Goal: Task Accomplishment & Management: Use online tool/utility

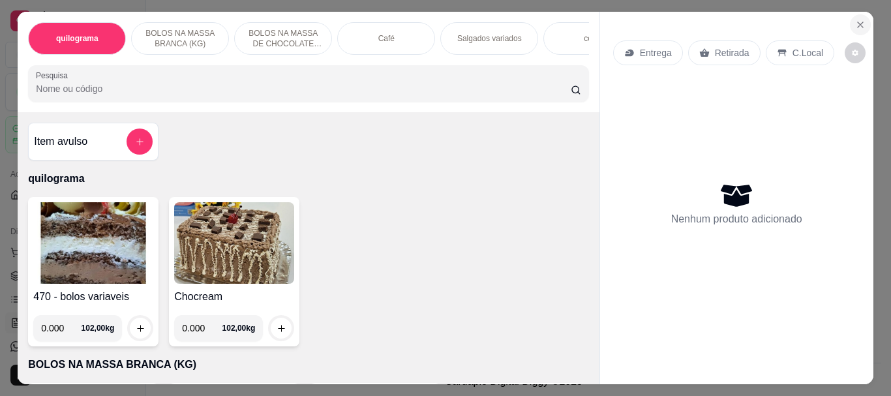
click at [859, 20] on icon "Close" at bounding box center [861, 25] width 10 height 10
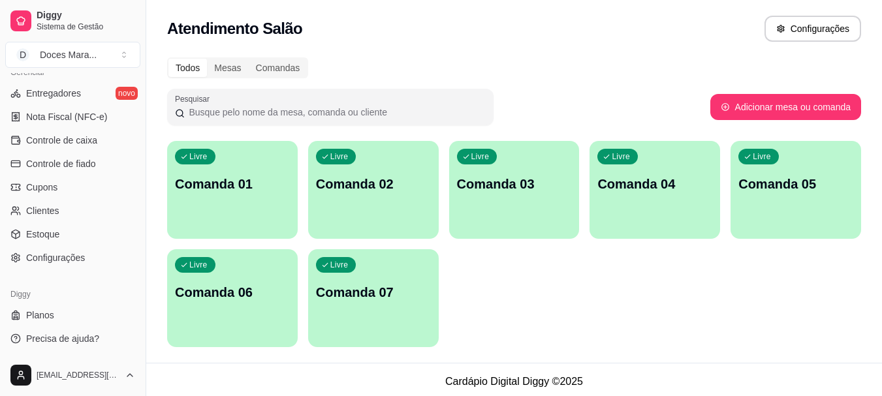
scroll to position [4, 0]
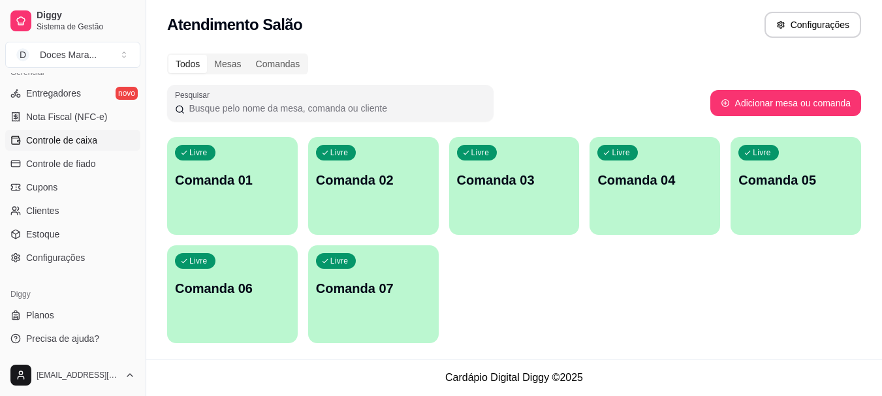
click at [76, 140] on span "Controle de caixa" at bounding box center [61, 140] width 71 height 13
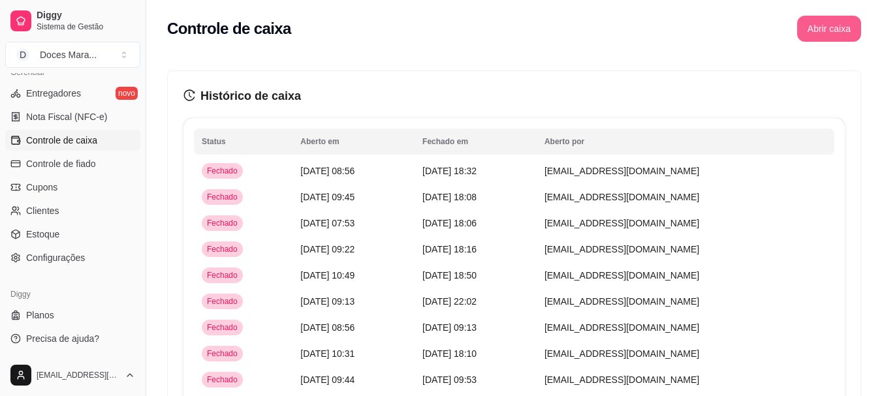
click at [831, 31] on button "Abrir caixa" at bounding box center [829, 29] width 64 height 26
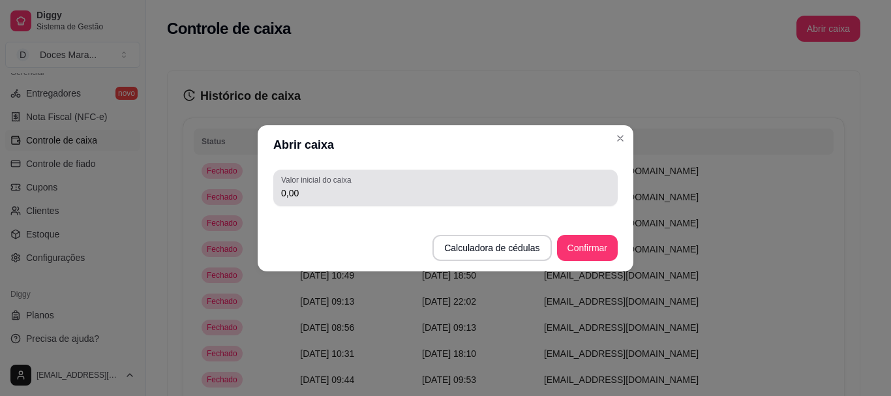
click at [337, 191] on input "0,00" at bounding box center [445, 193] width 329 height 13
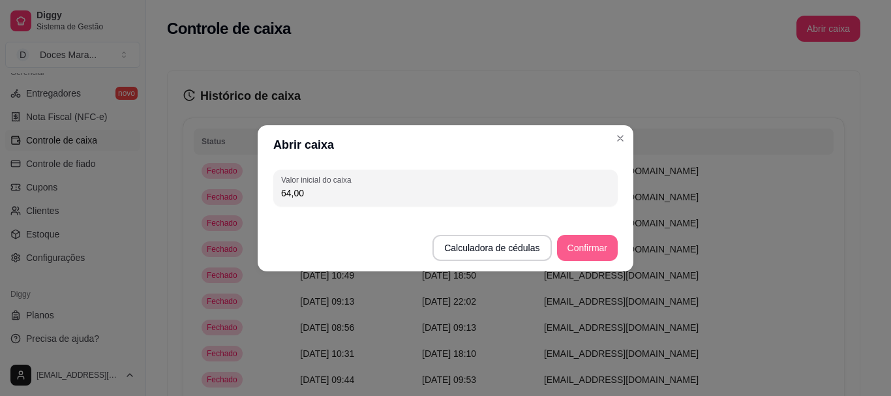
type input "64,00"
click at [593, 250] on button "Confirmar" at bounding box center [587, 247] width 59 height 25
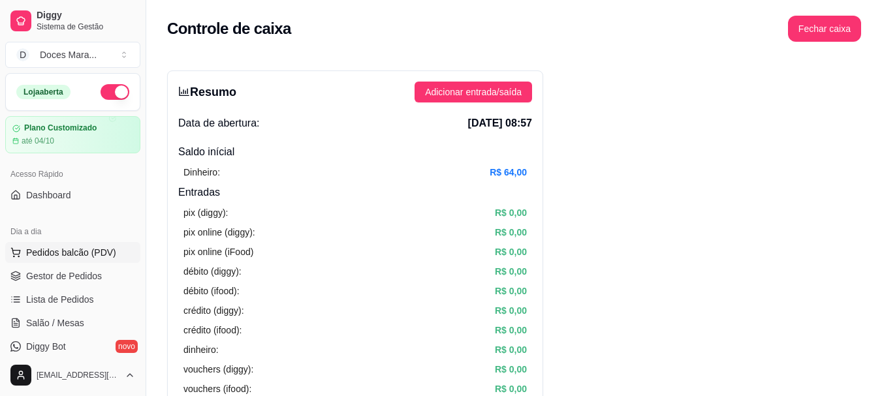
click at [54, 249] on span "Pedidos balcão (PDV)" at bounding box center [71, 252] width 90 height 13
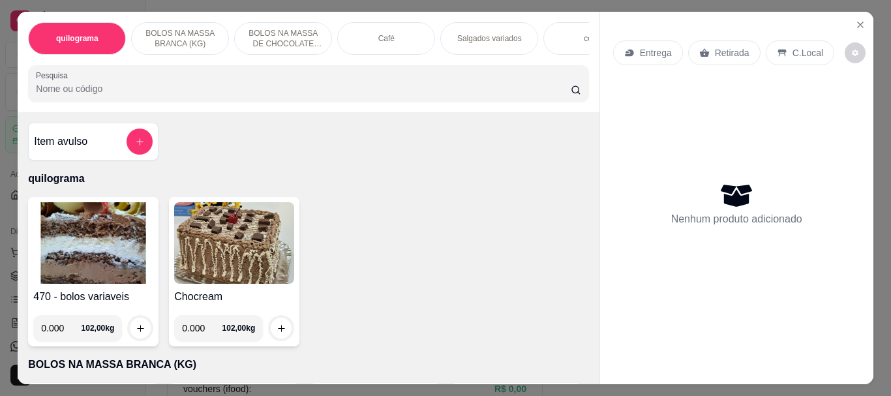
click at [383, 40] on div "Café" at bounding box center [386, 38] width 98 height 33
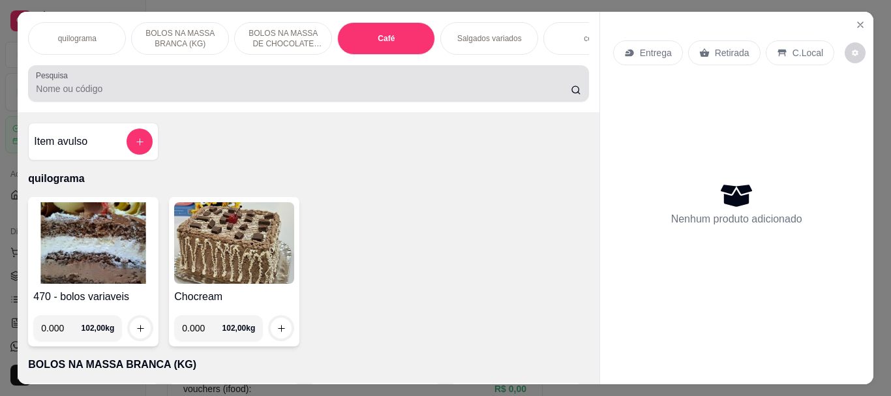
scroll to position [35, 0]
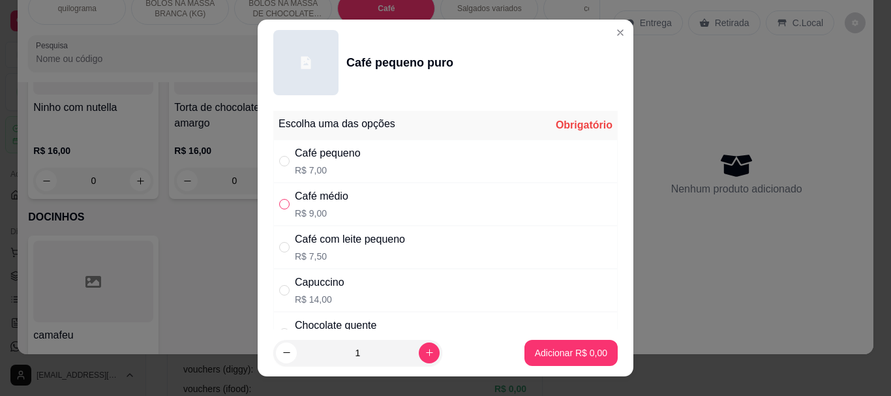
click at [279, 206] on input "" at bounding box center [284, 204] width 10 height 10
radio input "true"
click at [536, 347] on p "Adicionar R$ 9,00" at bounding box center [571, 353] width 70 height 12
type input "1"
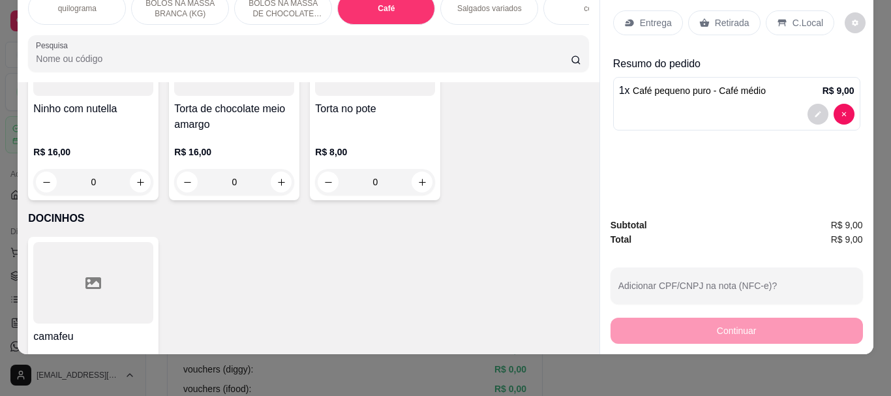
click at [724, 16] on p "Retirada" at bounding box center [732, 22] width 35 height 13
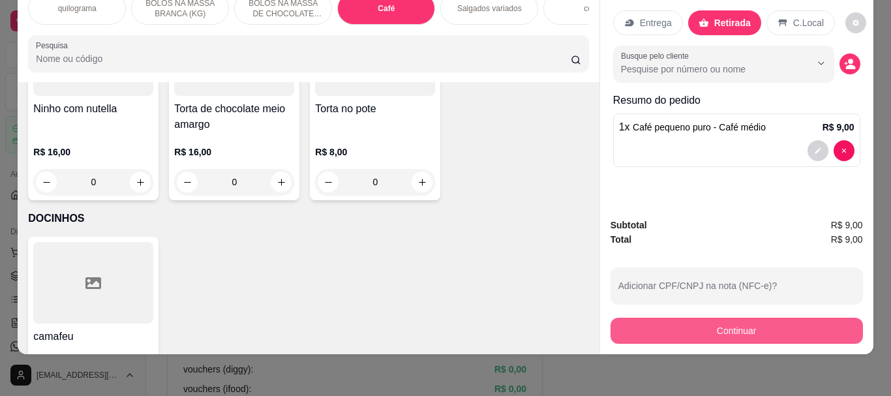
click at [683, 318] on button "Continuar" at bounding box center [737, 331] width 253 height 26
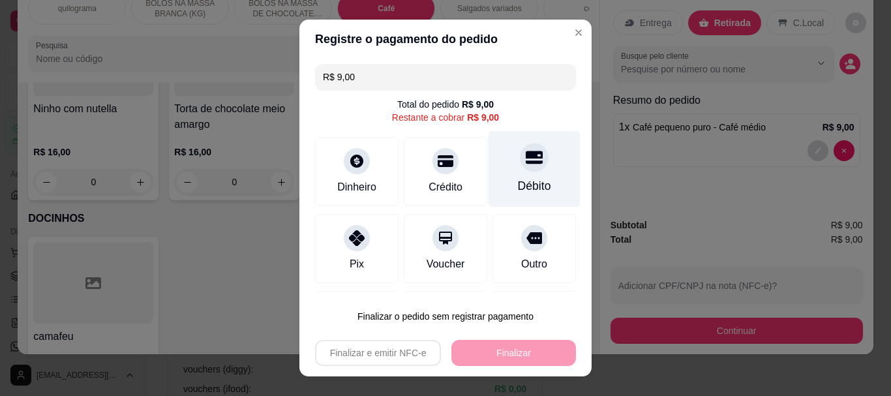
click at [526, 162] on icon at bounding box center [534, 157] width 17 height 13
type input "R$ 0,00"
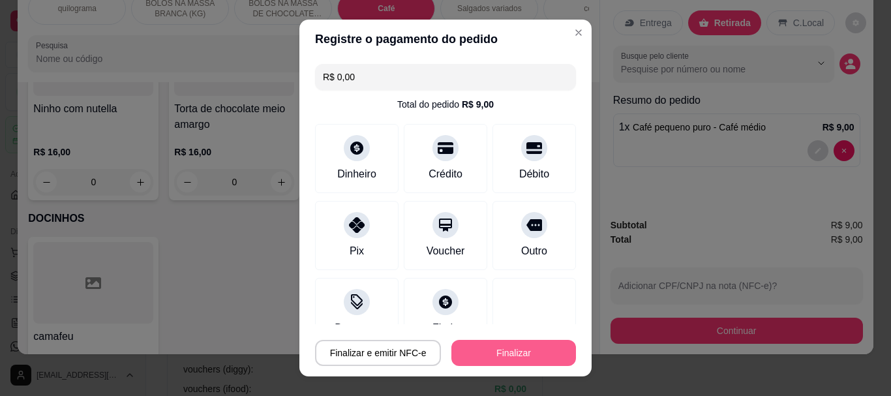
click at [526, 360] on button "Finalizar" at bounding box center [514, 353] width 125 height 26
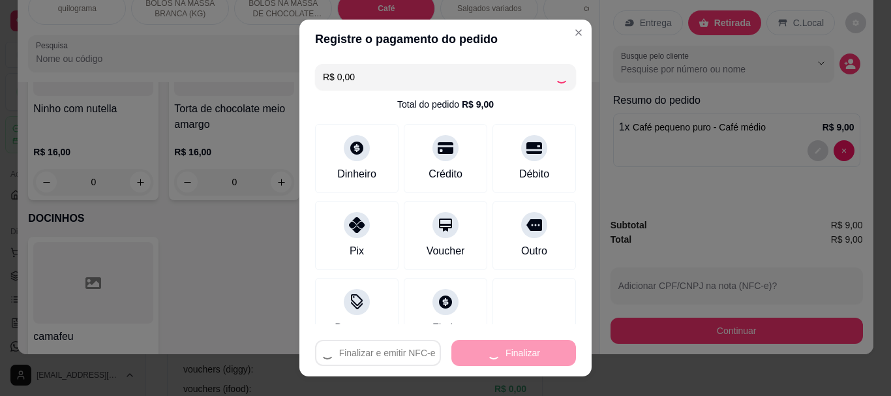
type input "0"
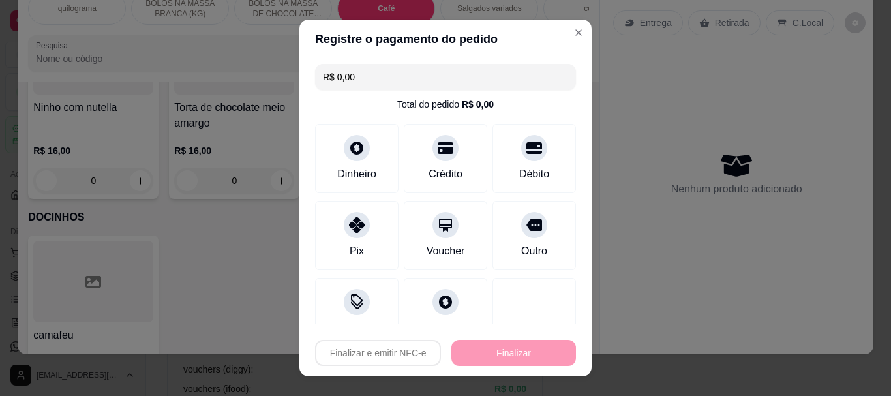
type input "-R$ 9,00"
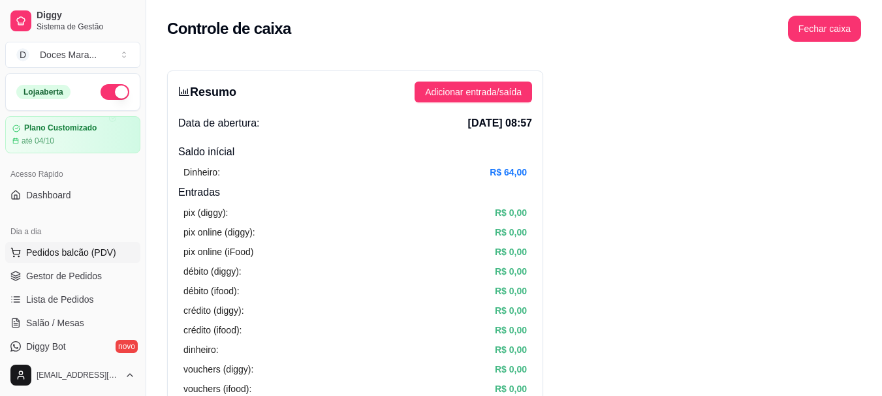
click at [55, 255] on span "Pedidos balcão (PDV)" at bounding box center [71, 252] width 90 height 13
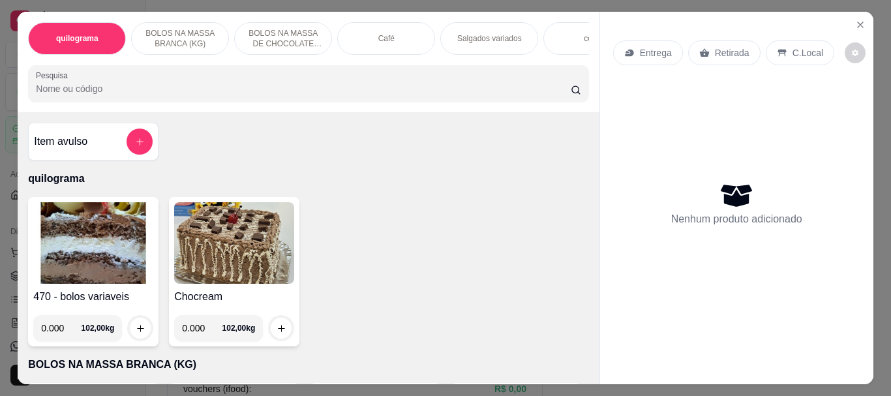
click at [375, 27] on div "Café" at bounding box center [386, 38] width 98 height 33
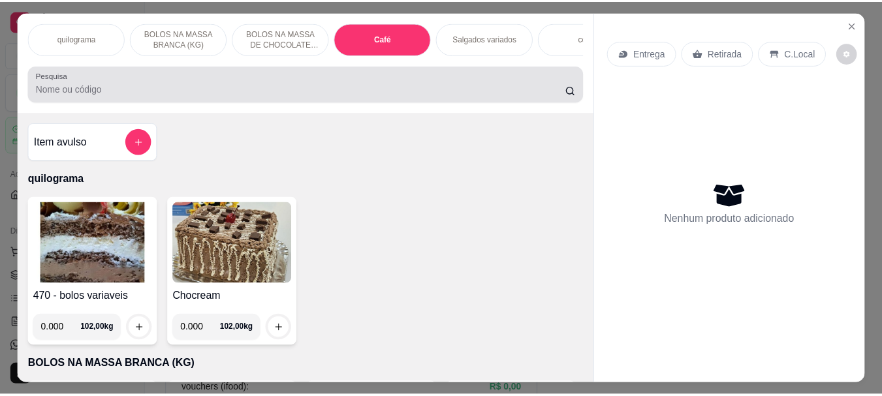
scroll to position [35, 0]
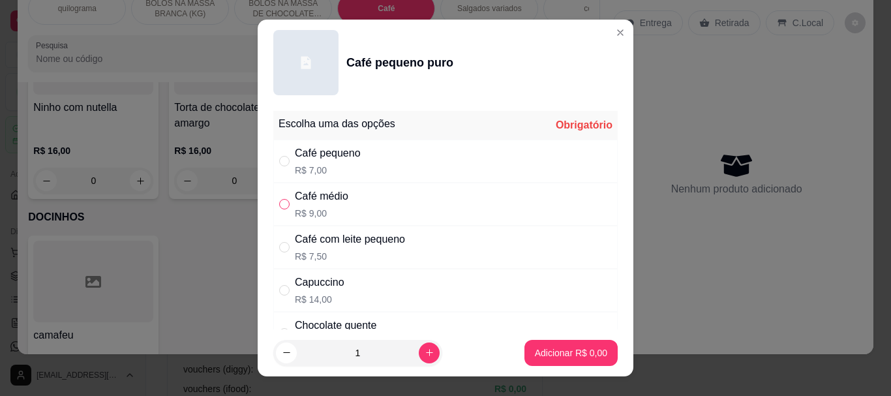
click at [281, 204] on input "" at bounding box center [284, 204] width 10 height 10
radio input "true"
click at [581, 353] on p "Adicionar R$ 9,00" at bounding box center [571, 353] width 72 height 13
type input "1"
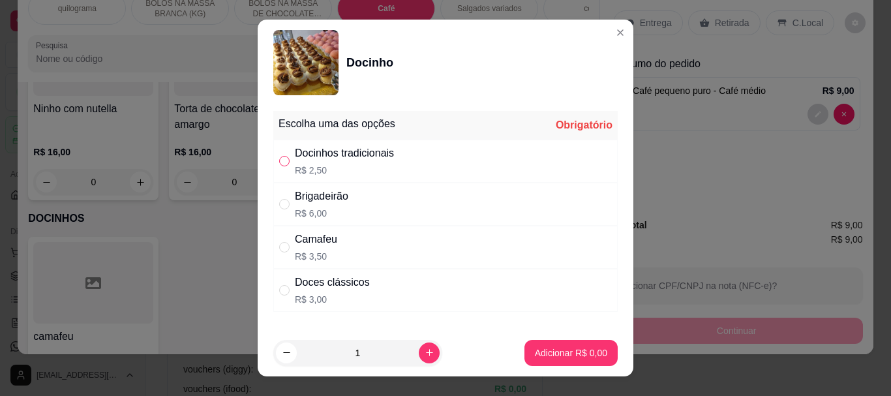
click at [281, 163] on input "" at bounding box center [284, 161] width 10 height 10
radio input "true"
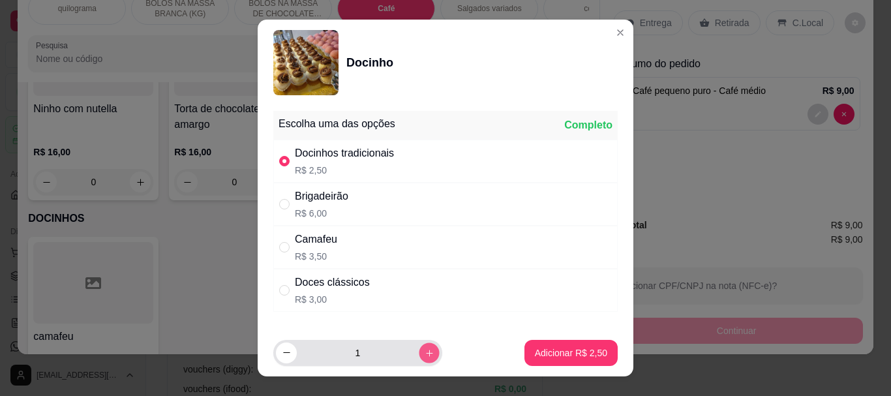
click at [425, 352] on icon "increase-product-quantity" at bounding box center [430, 353] width 10 height 10
type input "2"
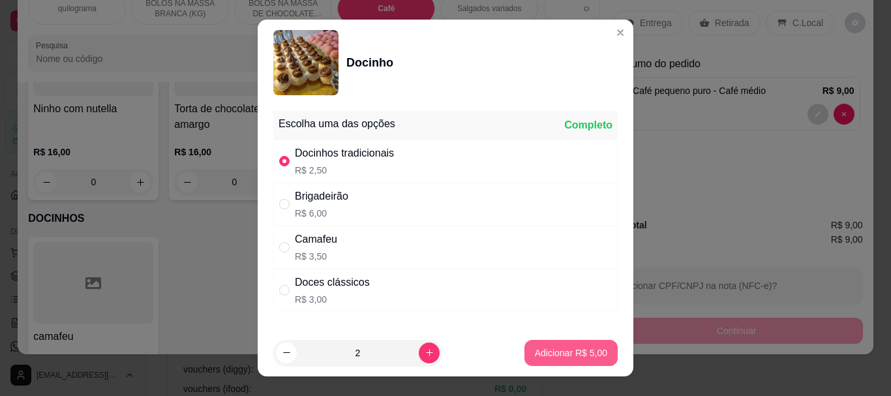
click at [547, 356] on p "Adicionar R$ 5,00" at bounding box center [571, 353] width 72 height 13
type input "2"
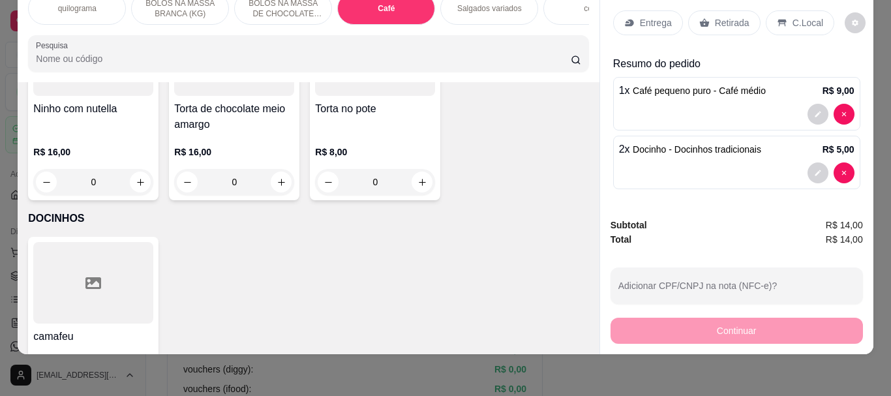
click at [728, 20] on div "Retirada" at bounding box center [724, 22] width 72 height 25
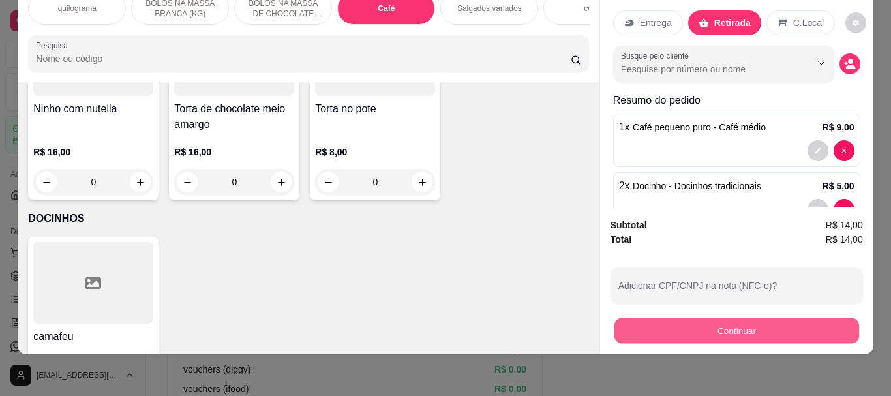
click at [738, 328] on button "Continuar" at bounding box center [736, 330] width 245 height 25
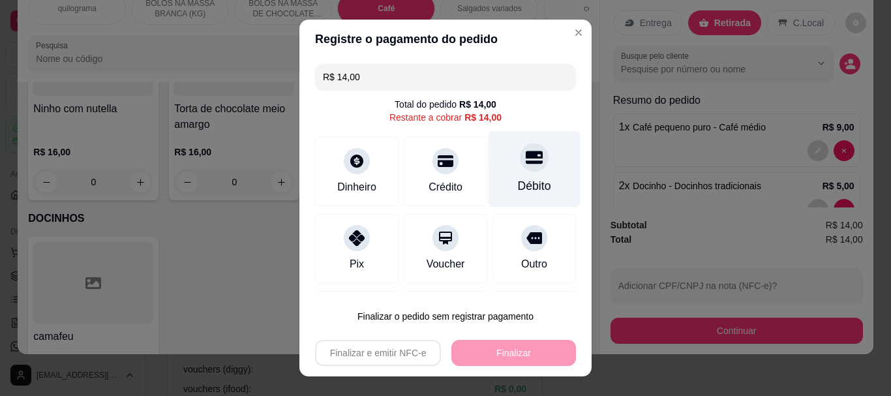
click at [526, 161] on icon at bounding box center [534, 157] width 17 height 17
type input "R$ 0,00"
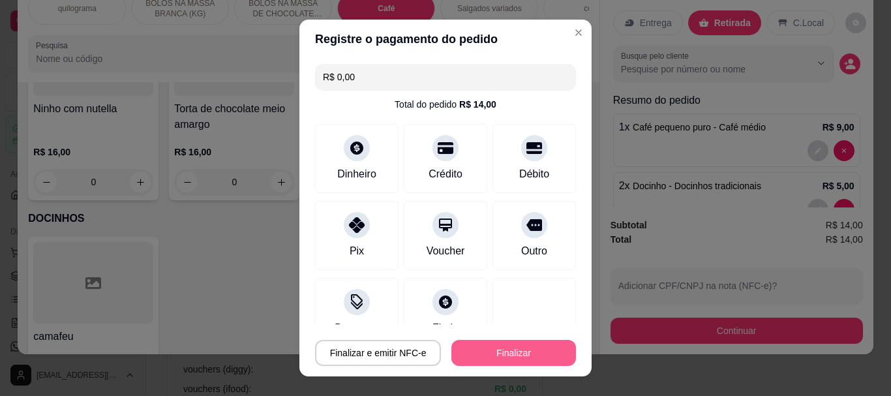
click at [503, 354] on button "Finalizar" at bounding box center [514, 353] width 125 height 26
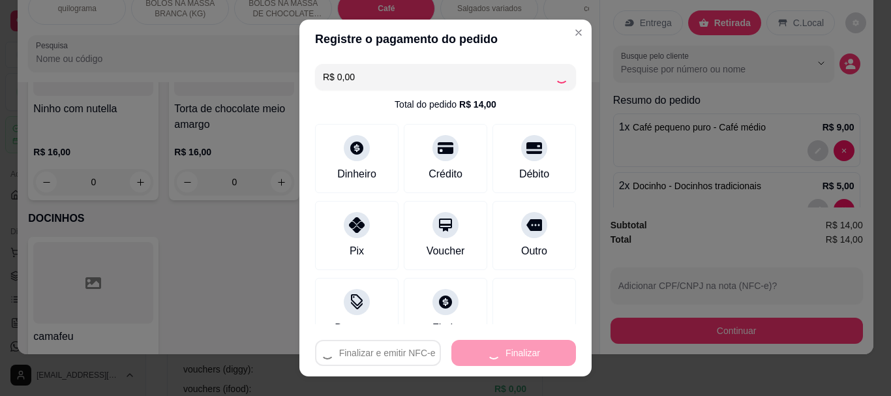
type input "0"
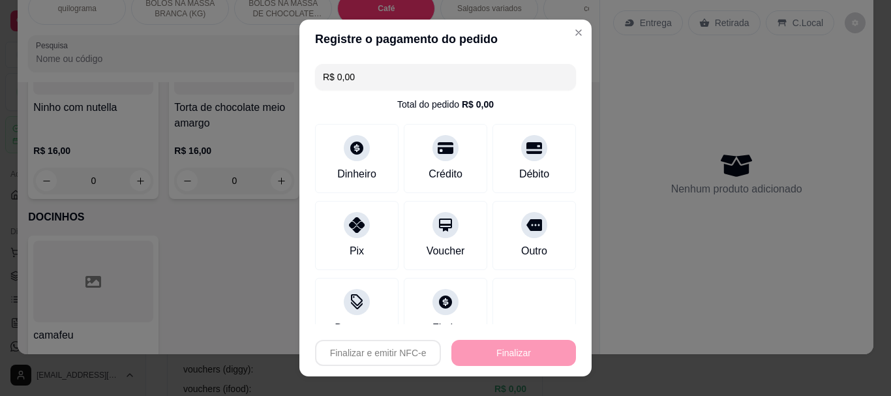
type input "-R$ 14,00"
